Goal: Navigation & Orientation: Find specific page/section

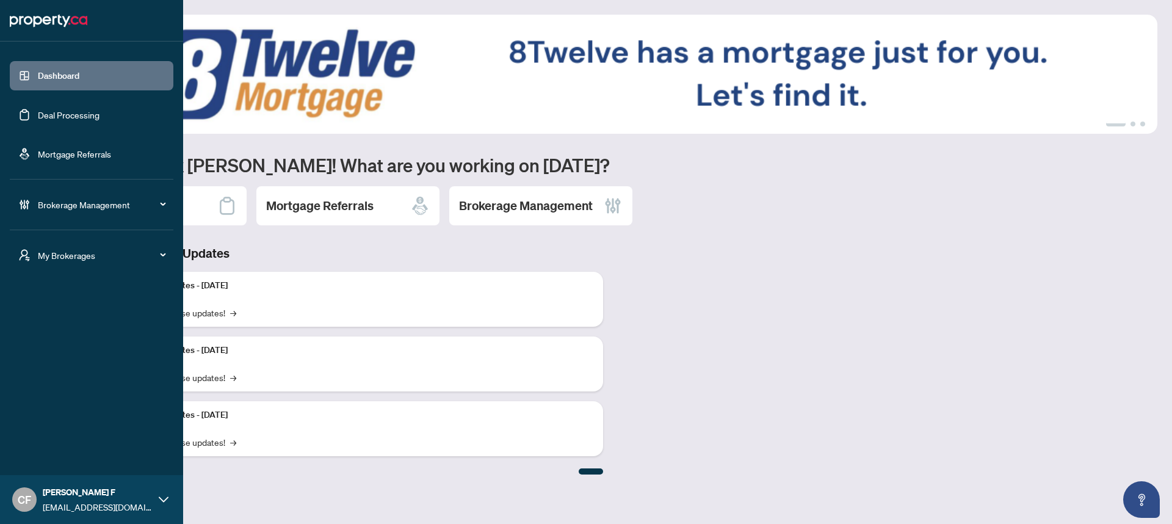
click at [39, 255] on span "My Brokerages" at bounding box center [101, 254] width 127 height 13
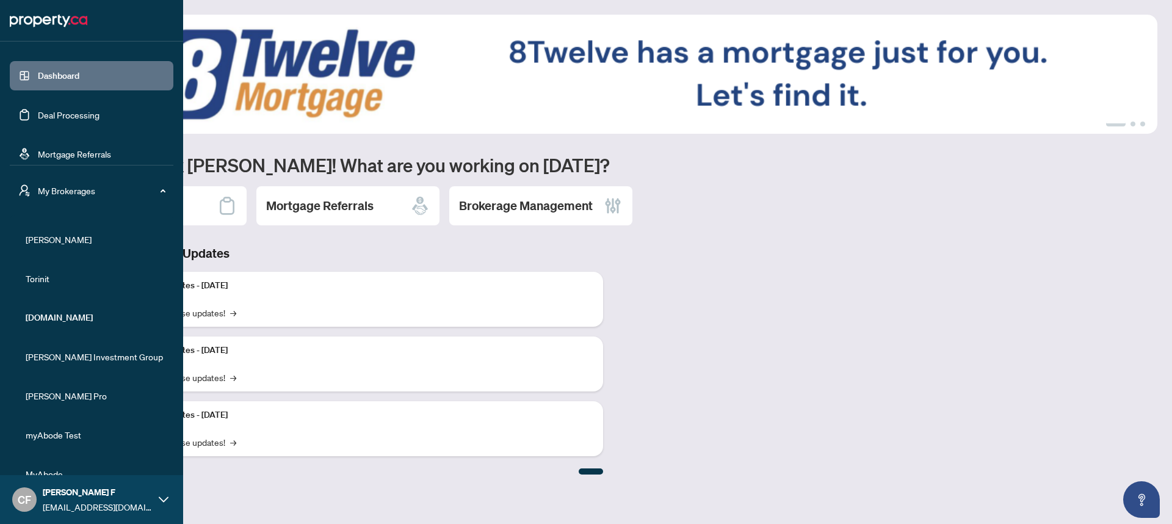
click at [43, 233] on span "[PERSON_NAME]" at bounding box center [95, 239] width 139 height 13
